Goal: Communication & Community: Answer question/provide support

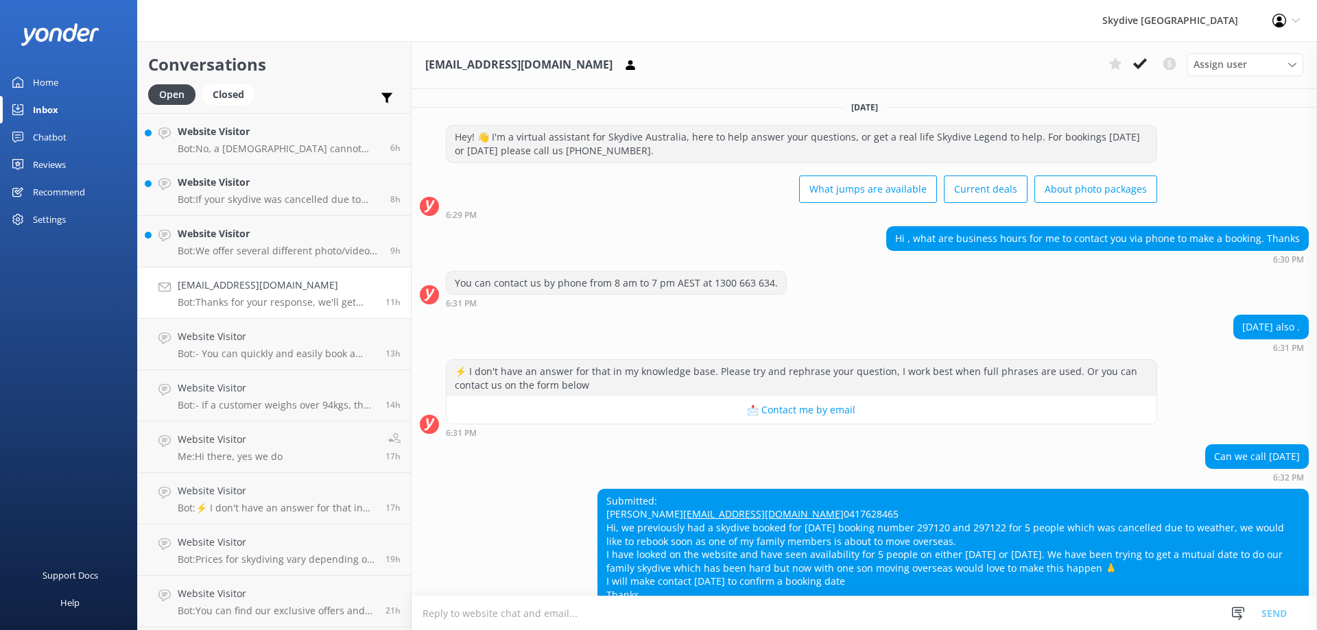
scroll to position [116, 0]
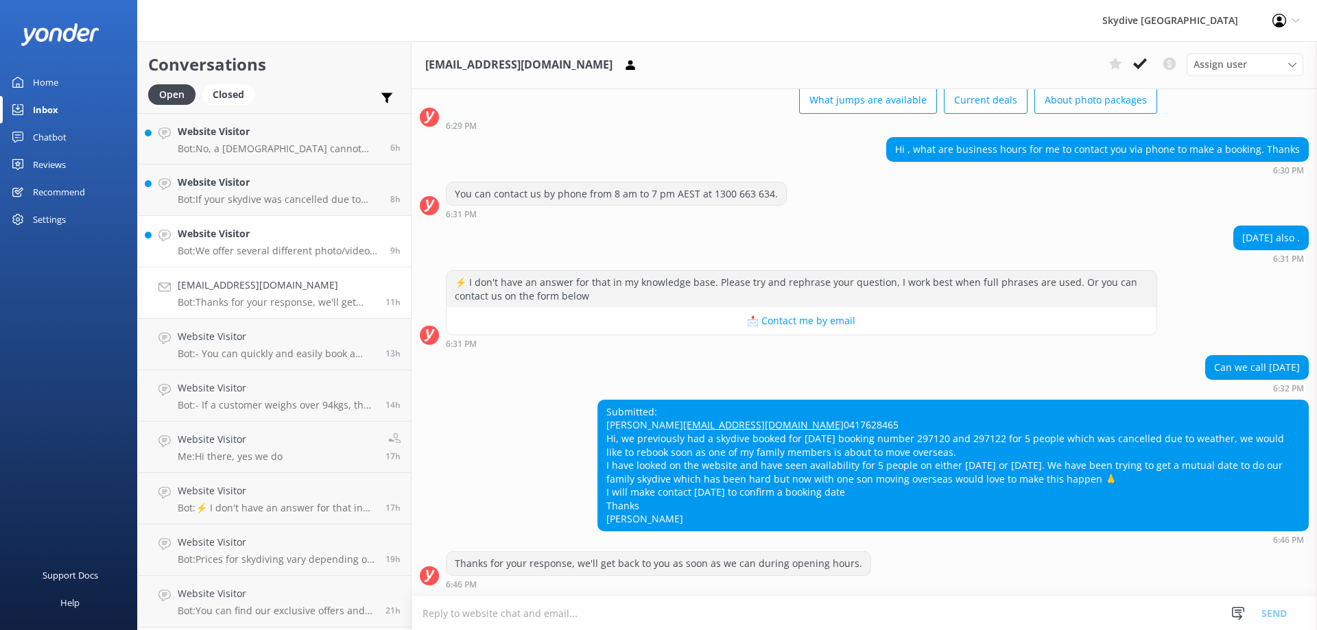
click at [273, 257] on p "Bot: We offer several different photo/video packages. The Dedicated/Ultimate pa…" at bounding box center [279, 251] width 202 height 12
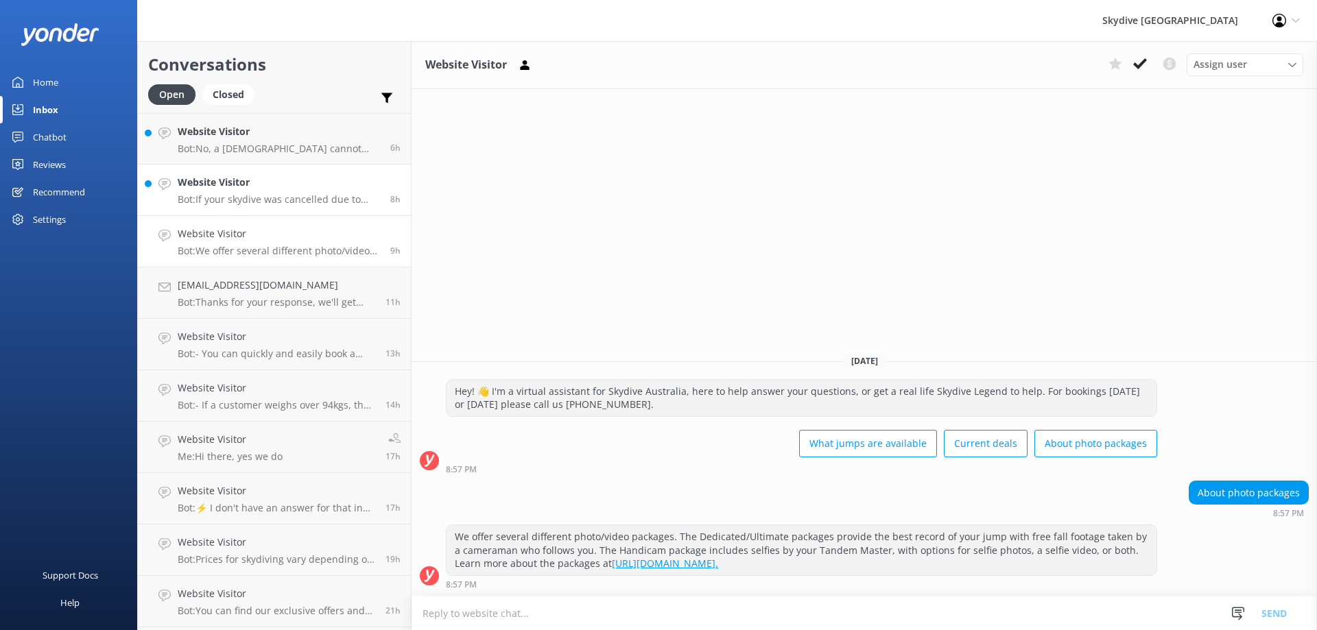
click at [271, 198] on p "Bot: If your skydive was cancelled due to weather conditions and you are unable…" at bounding box center [279, 199] width 202 height 12
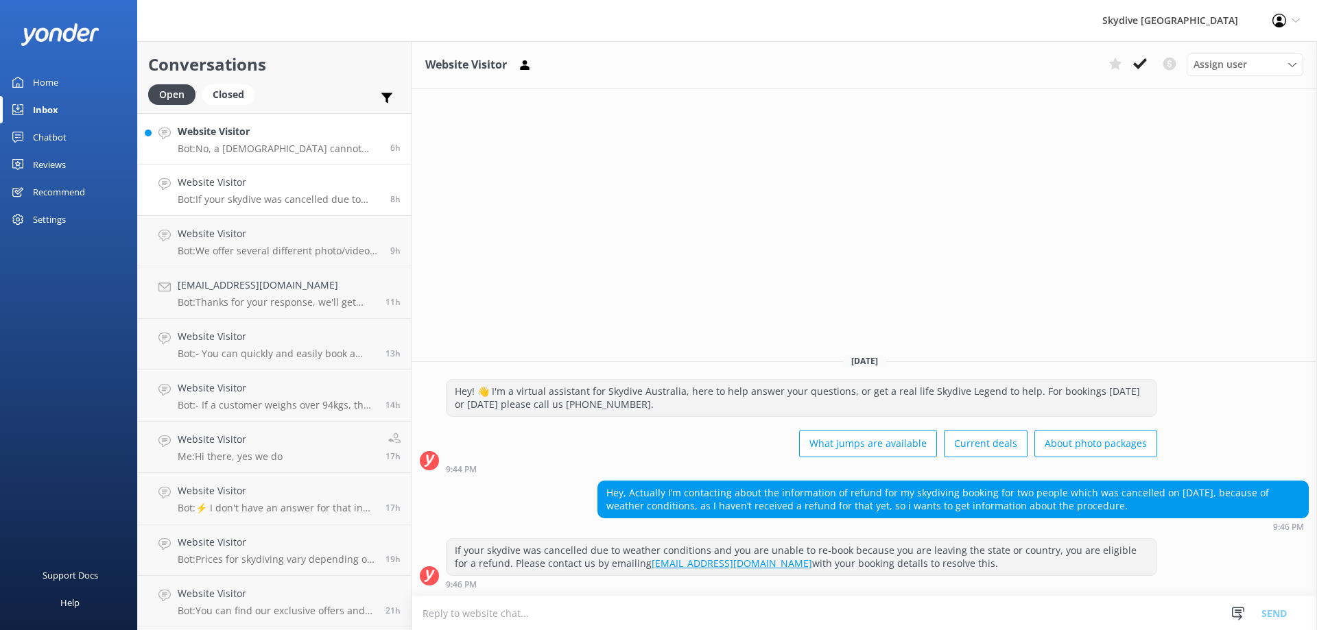
click at [270, 152] on p "Bot: No, a [DEMOGRAPHIC_DATA] cannot skydive as the minimum age to participate …" at bounding box center [279, 149] width 202 height 12
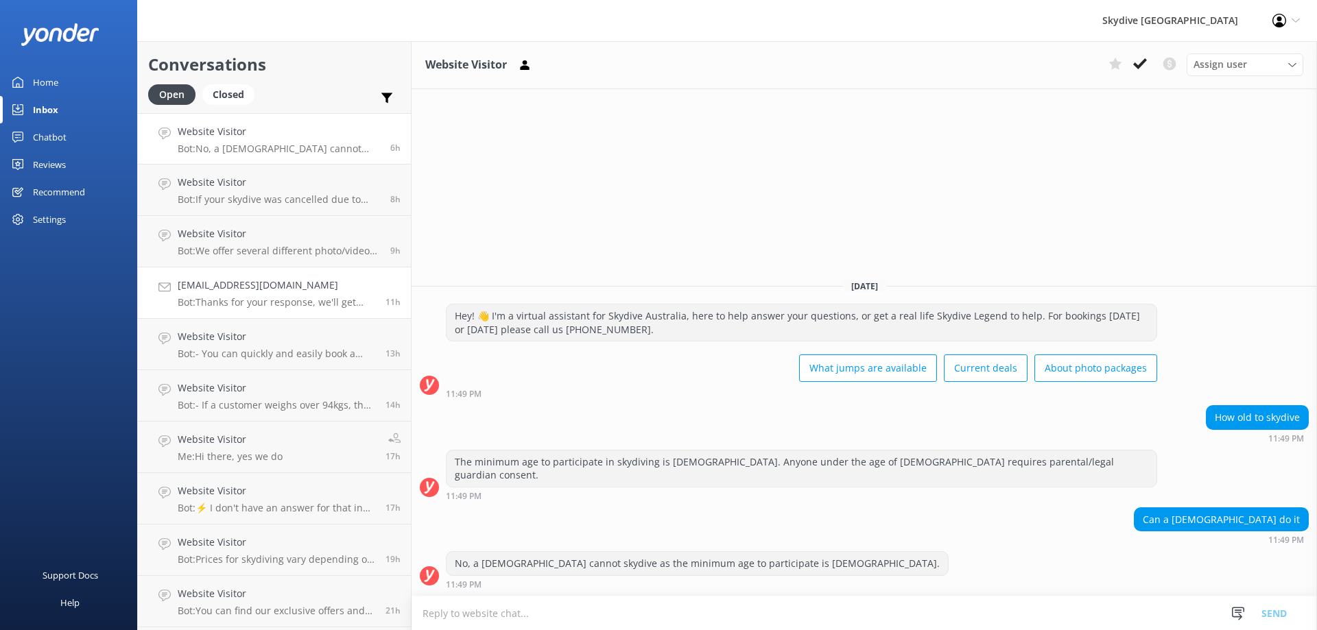
click at [275, 299] on p "Bot: Thanks for your response, we'll get back to you as soon as we can during o…" at bounding box center [277, 302] width 198 height 12
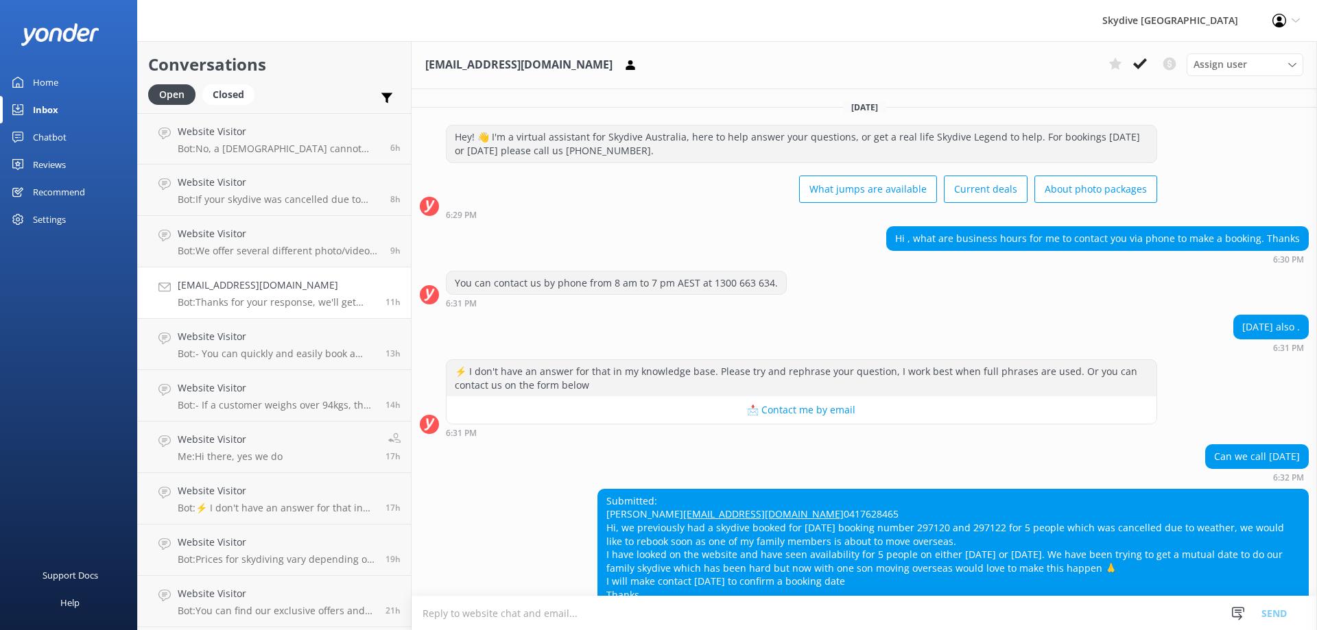
scroll to position [116, 0]
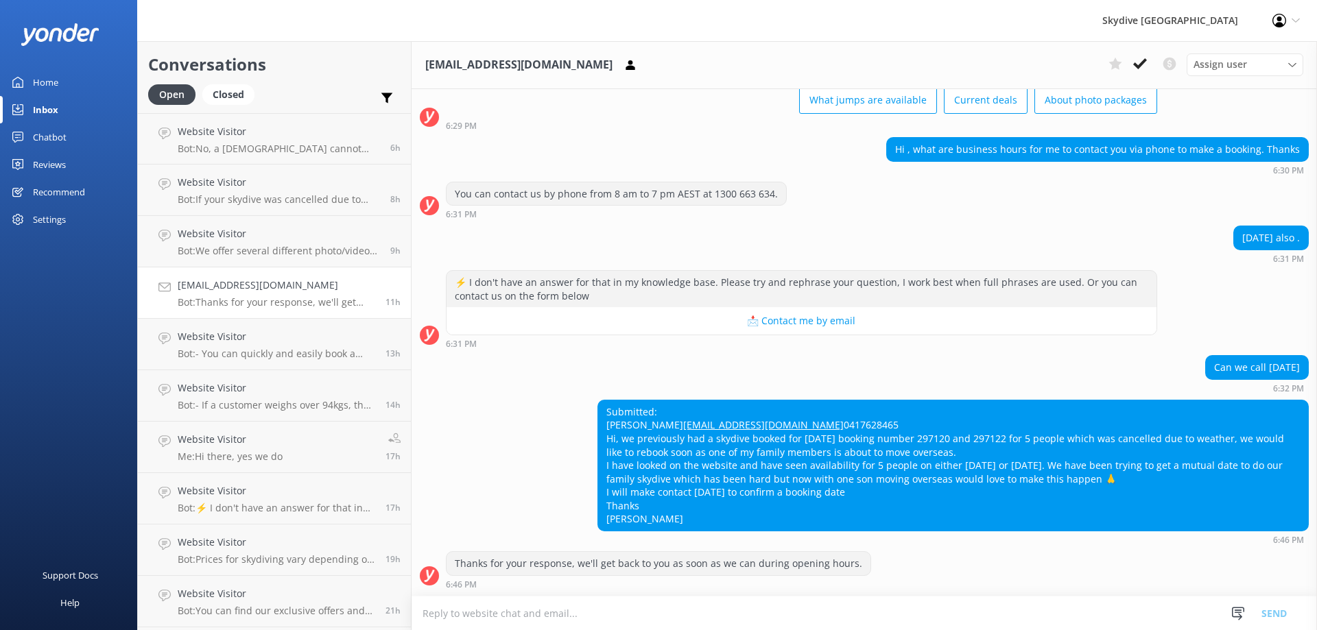
click at [556, 615] on textarea at bounding box center [864, 614] width 905 height 34
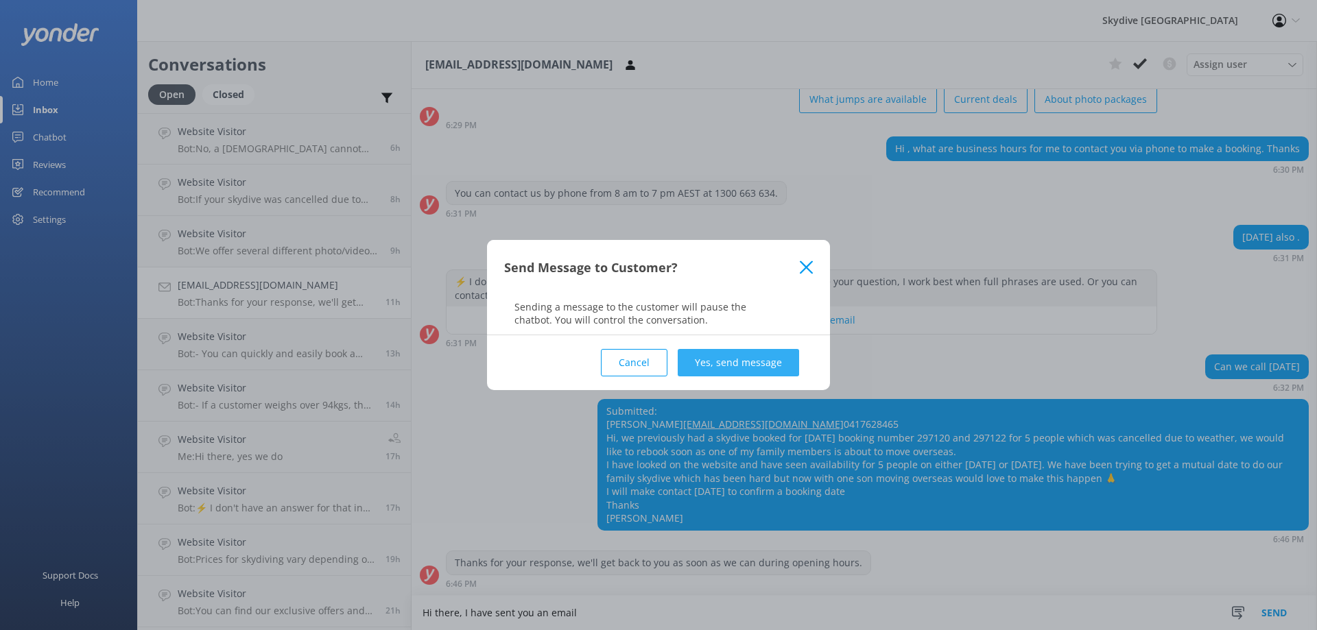
type textarea "Hi there, I have sent you an email"
click at [750, 370] on button "Yes, send message" at bounding box center [738, 362] width 121 height 27
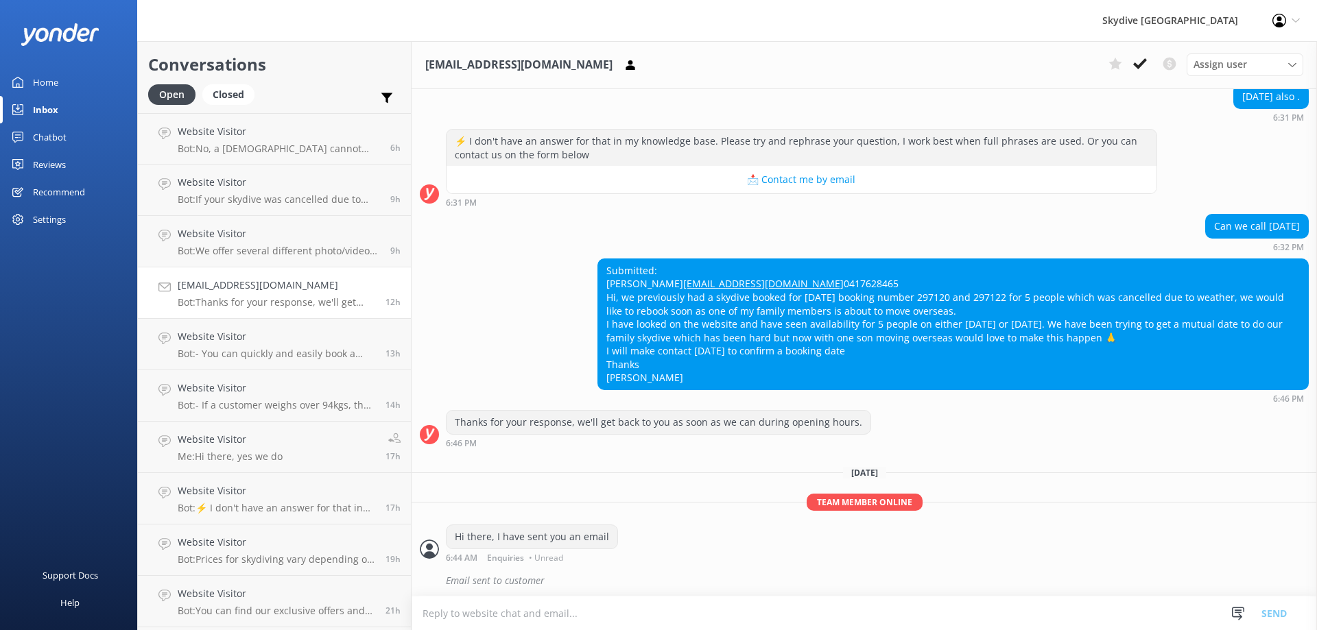
scroll to position [261, 0]
